Goal: Task Accomplishment & Management: Manage account settings

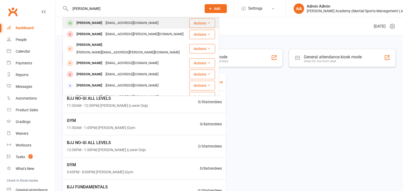
type input "simon snook"
click at [87, 24] on div "Simon Snook" at bounding box center [89, 23] width 29 height 8
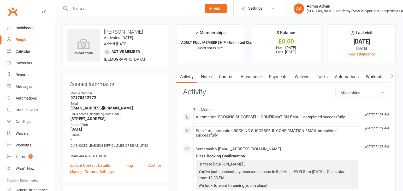
click at [280, 79] on link "Payments" at bounding box center [278, 77] width 26 height 12
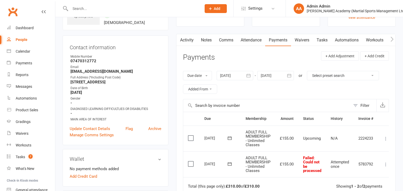
scroll to position [38, 0]
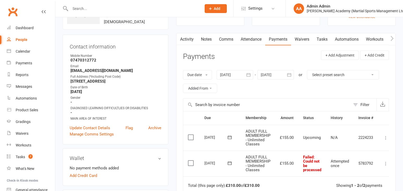
click at [388, 163] on icon at bounding box center [385, 163] width 5 height 5
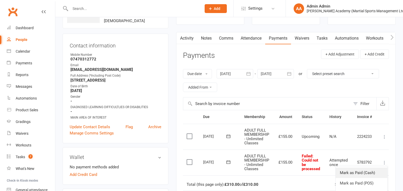
scroll to position [39, 0]
click at [372, 174] on link "Mark as Paid (Cash)" at bounding box center [362, 173] width 52 height 10
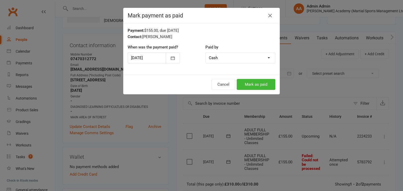
scroll to position [39, 0]
click at [244, 86] on button "Mark as paid" at bounding box center [256, 84] width 39 height 11
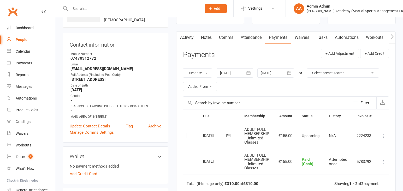
click at [209, 38] on link "Notes" at bounding box center [206, 38] width 18 height 12
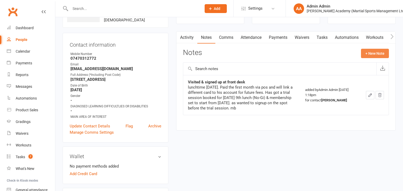
click at [378, 53] on button "+ New Note" at bounding box center [375, 53] width 28 height 9
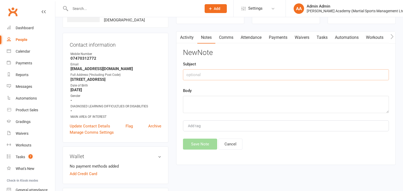
click at [233, 79] on input "text" at bounding box center [286, 74] width 206 height 11
type input "PAID £150 cash 13/8 - owes £5 for Aug Membership fee - will bring in next visit."
click at [209, 102] on textarea at bounding box center [286, 104] width 206 height 17
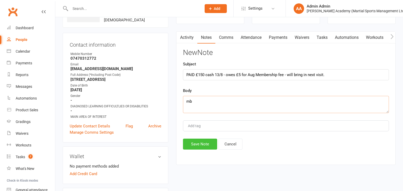
type textarea "mb"
click at [197, 146] on button "Save Note" at bounding box center [200, 144] width 34 height 11
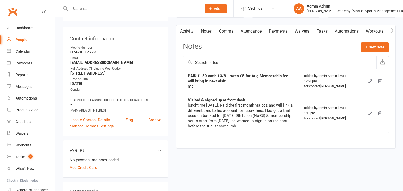
scroll to position [51, 0]
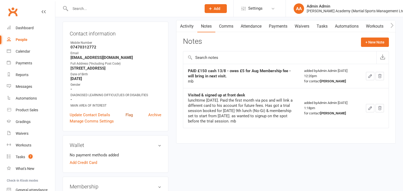
click at [129, 118] on link "Flag" at bounding box center [129, 115] width 7 height 6
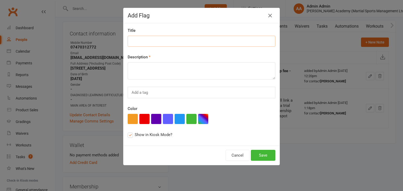
click at [148, 44] on input at bounding box center [202, 41] width 148 height 11
type input "£5 Outstanding for Aug Membership Fee"
click at [144, 67] on textarea at bounding box center [202, 70] width 148 height 17
type textarea "P"
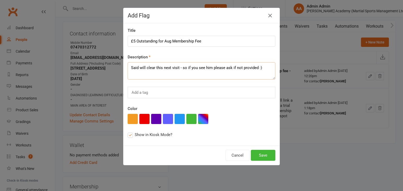
click at [236, 68] on textarea "Said will clear this next visit - so if you see him please ask if not provided …" at bounding box center [202, 70] width 148 height 17
type textarea "Said will clear this next visit - so if you see him please ask if its not provi…"
click at [211, 94] on div "Add a tag" at bounding box center [202, 92] width 148 height 11
click at [203, 121] on button "button" at bounding box center [203, 119] width 10 height 10
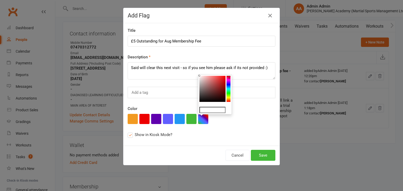
click at [229, 89] on colorpicker-hue at bounding box center [229, 89] width 4 height 26
click at [223, 77] on colorpicker-saturation at bounding box center [212, 89] width 26 height 26
type input "#18f2f2"
click at [258, 156] on button "Save" at bounding box center [263, 155] width 25 height 11
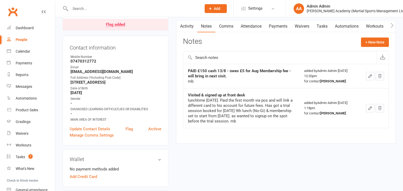
scroll to position [0, 0]
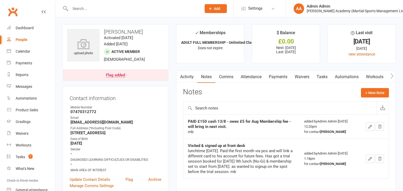
click at [126, 9] on input "text" at bounding box center [133, 8] width 129 height 7
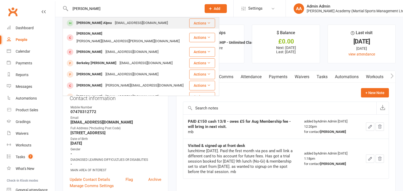
type input "berke"
click at [113, 24] on div "alpsuberke@gmail.com" at bounding box center [141, 23] width 56 height 8
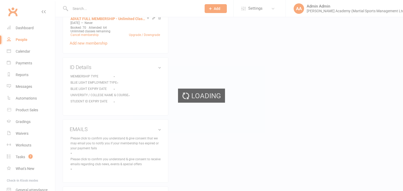
scroll to position [244, 0]
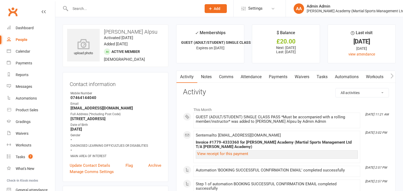
click at [152, 8] on input "text" at bounding box center [133, 8] width 129 height 7
type input "danny"
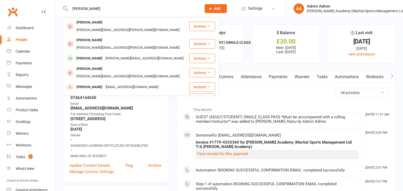
drag, startPoint x: 110, startPoint y: 7, endPoint x: 35, endPoint y: 6, distance: 75.2
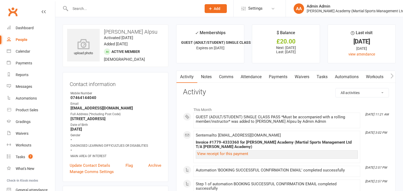
click at [255, 79] on link "Attendance" at bounding box center [251, 77] width 28 height 12
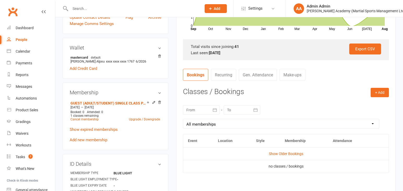
scroll to position [180, 0]
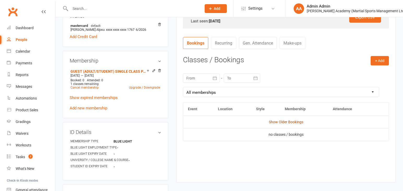
click at [287, 121] on link "Show Older Bookings" at bounding box center [286, 122] width 34 height 4
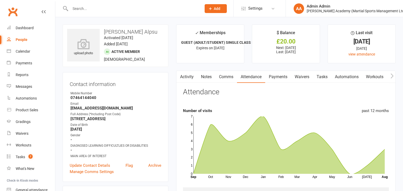
scroll to position [0, 0]
click at [280, 77] on link "Payments" at bounding box center [278, 77] width 26 height 12
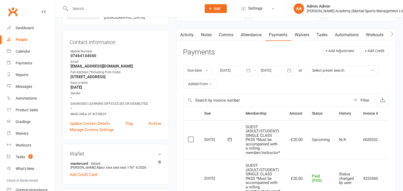
scroll to position [64, 0]
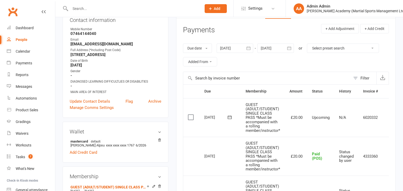
click at [381, 120] on td "6020332" at bounding box center [370, 117] width 24 height 39
click at [376, 120] on td "6020332" at bounding box center [370, 117] width 24 height 39
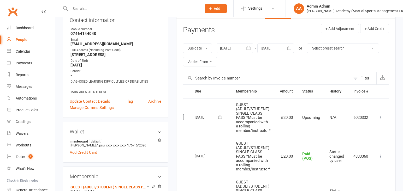
scroll to position [0, 11]
click at [380, 120] on icon at bounding box center [380, 117] width 5 height 5
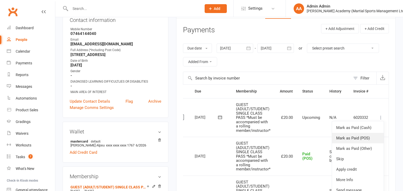
click at [375, 137] on link "Mark as Paid (POS)" at bounding box center [358, 138] width 52 height 10
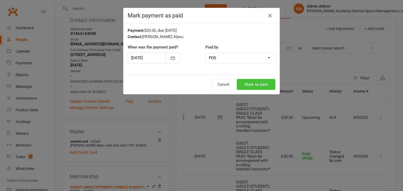
click at [245, 82] on button "Mark as paid" at bounding box center [256, 84] width 39 height 11
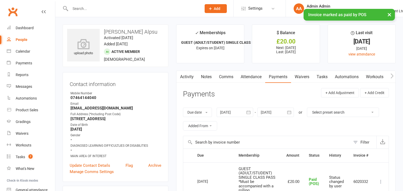
scroll to position [0, 0]
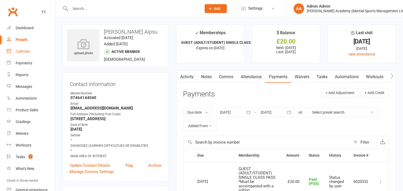
click at [27, 50] on div "Calendar" at bounding box center [23, 51] width 15 height 4
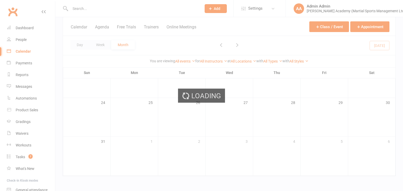
scroll to position [170, 0]
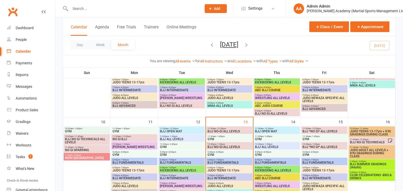
click at [376, 169] on span "BJJ SUMMER GRADINGS (Adults)" at bounding box center [372, 166] width 44 height 6
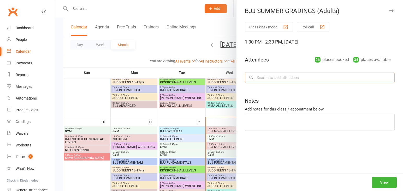
click at [286, 78] on input "search" at bounding box center [320, 77] width 150 height 11
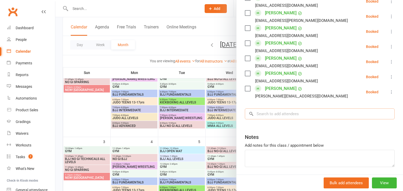
scroll to position [401, 0]
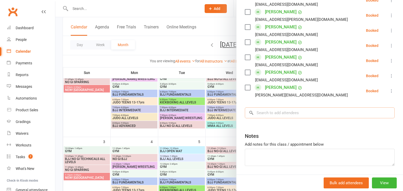
click at [268, 108] on input "search" at bounding box center [320, 113] width 150 height 11
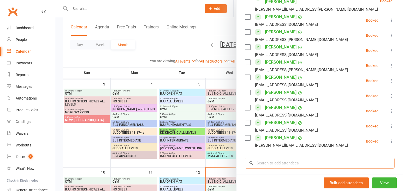
scroll to position [351, 0]
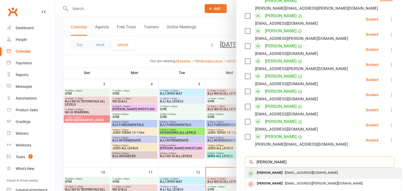
type input "simon snook"
click at [271, 169] on div "Simon Snook" at bounding box center [270, 173] width 30 height 8
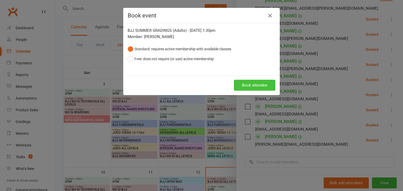
click at [247, 85] on button "Book attendee" at bounding box center [254, 85] width 41 height 11
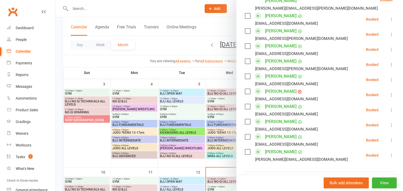
click at [56, 124] on div at bounding box center [229, 95] width 348 height 191
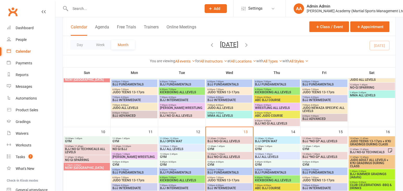
scroll to position [160, 0]
click at [378, 186] on span "CLUB CELEBRATIONS -BBQ & DRINKS" at bounding box center [372, 186] width 44 height 6
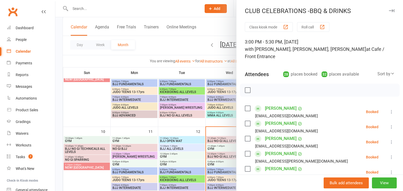
click at [310, 78] on div "28 places booked" at bounding box center [300, 74] width 34 height 7
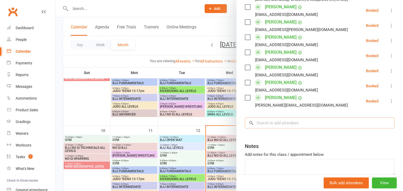
click at [328, 118] on input "search" at bounding box center [320, 123] width 150 height 11
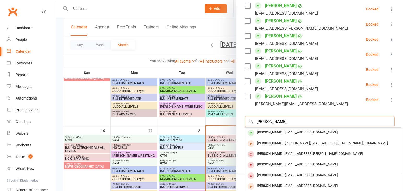
type input "simon snook"
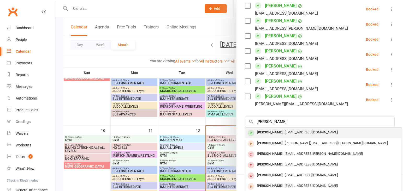
drag, startPoint x: 328, startPoint y: 118, endPoint x: 263, endPoint y: 127, distance: 66.0
click at [263, 129] on div "Simon Snook" at bounding box center [270, 133] width 30 height 8
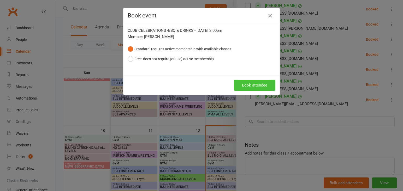
click at [255, 84] on button "Book attendee" at bounding box center [254, 85] width 41 height 11
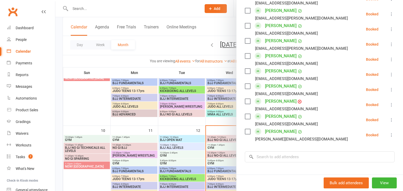
scroll to position [411, 0]
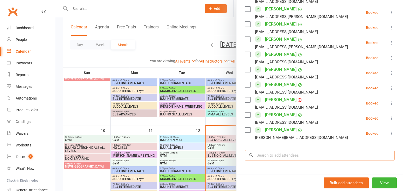
click at [281, 150] on input "search" at bounding box center [320, 155] width 150 height 11
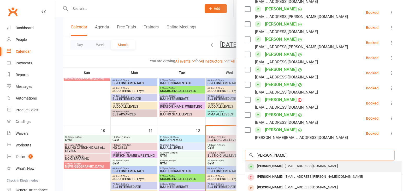
type input "simon snook"
click at [271, 163] on div "Simon Snook" at bounding box center [270, 167] width 30 height 8
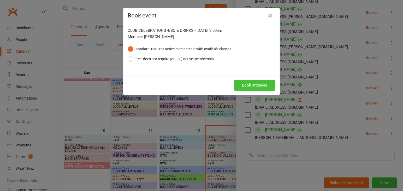
click at [252, 83] on button "Book attendee" at bounding box center [254, 85] width 41 height 11
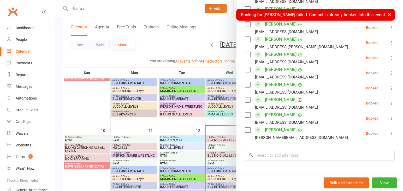
click at [223, 121] on div at bounding box center [229, 95] width 348 height 191
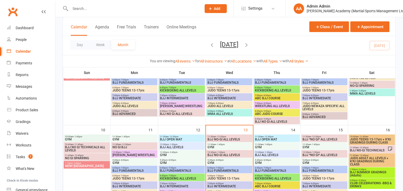
click at [362, 174] on span "BJJ SUMMER GRADINGS (Adults)" at bounding box center [372, 174] width 44 height 6
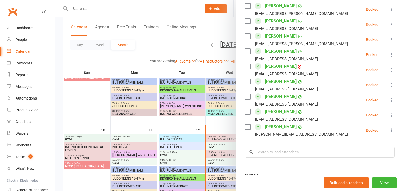
scroll to position [365, 0]
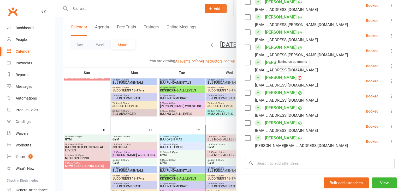
click at [299, 78] on icon at bounding box center [299, 78] width 1 height 1
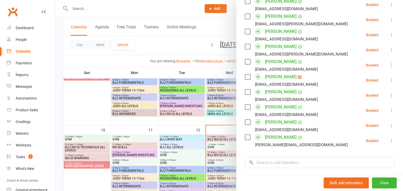
click at [163, 10] on div at bounding box center [229, 95] width 348 height 191
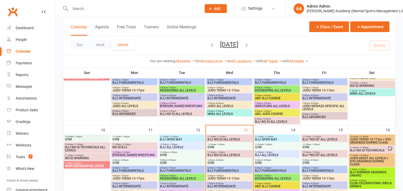
scroll to position [163, 0]
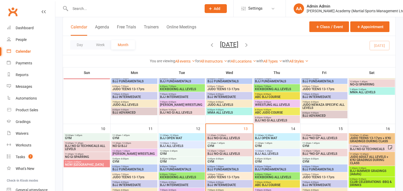
click at [163, 9] on input "text" at bounding box center [133, 8] width 129 height 7
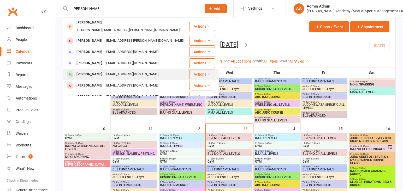
type input "simon"
click at [94, 71] on div "Simon Snook" at bounding box center [89, 75] width 29 height 8
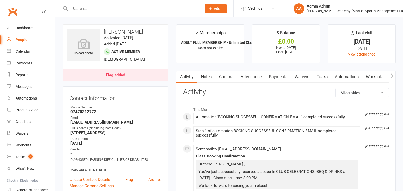
scroll to position [1, 0]
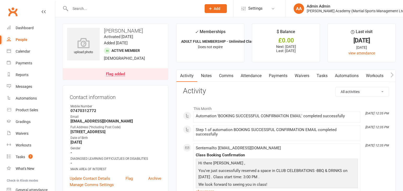
click at [285, 80] on link "Payments" at bounding box center [278, 76] width 26 height 12
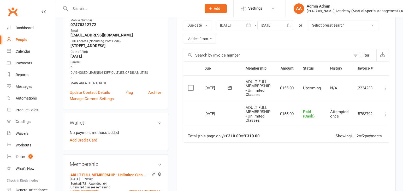
scroll to position [88, 0]
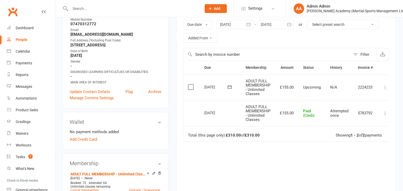
click at [235, 24] on div at bounding box center [235, 24] width 37 height 9
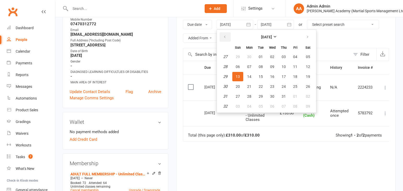
click at [227, 36] on icon "button" at bounding box center [225, 37] width 4 height 4
click at [266, 57] on button "03" at bounding box center [260, 56] width 11 height 9
type input "03 Jun 2025"
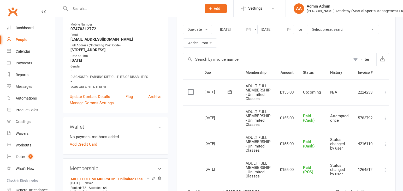
scroll to position [80, 0]
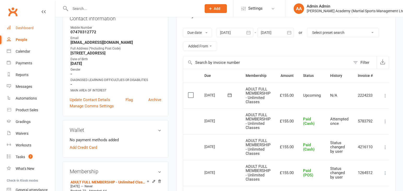
click at [26, 29] on div "Dashboard" at bounding box center [25, 28] width 18 height 4
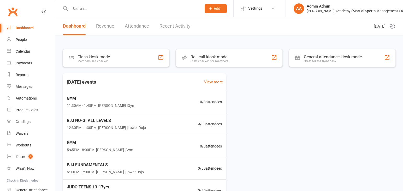
click at [134, 9] on input "text" at bounding box center [133, 8] width 129 height 7
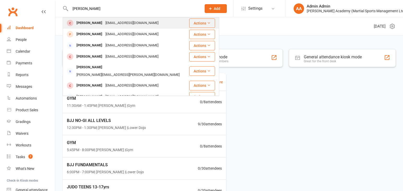
type input "kelman"
click at [104, 25] on div "davechk@hotmail.com" at bounding box center [132, 23] width 56 height 8
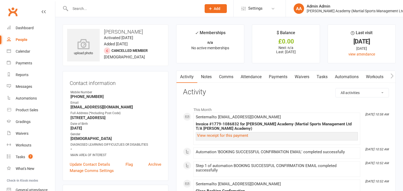
click at [277, 78] on link "Payments" at bounding box center [278, 77] width 26 height 12
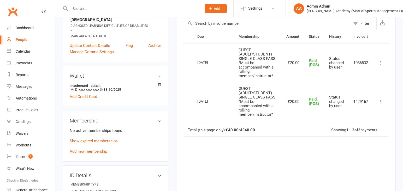
scroll to position [122, 0]
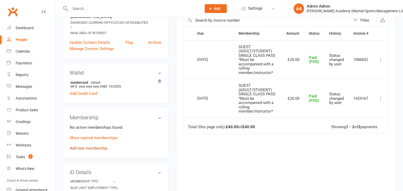
click at [85, 150] on link "Add new membership" at bounding box center [89, 148] width 38 height 5
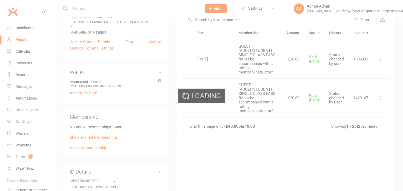
scroll to position [124, 0]
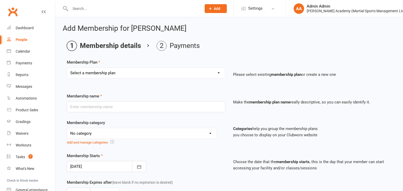
select select "10"
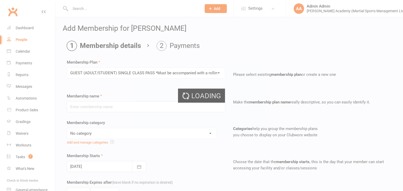
type input "GUEST (ADULT/STUDENT) SINGLE CLASS PASS *Must be accompanied with a rolling mem…"
select select "7"
type input "1"
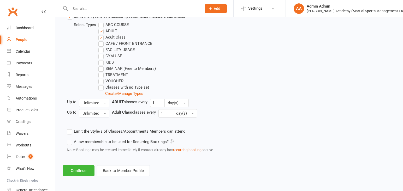
scroll to position [282, 0]
click at [71, 167] on button "Continue" at bounding box center [79, 170] width 32 height 11
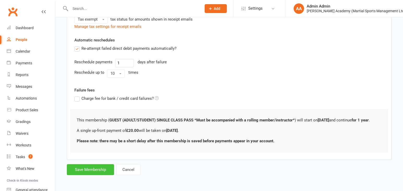
scroll to position [136, 0]
click at [84, 174] on button "Save Membership" at bounding box center [90, 169] width 47 height 11
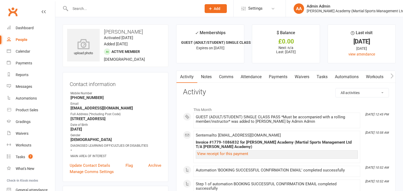
click at [275, 79] on link "Payments" at bounding box center [278, 77] width 26 height 12
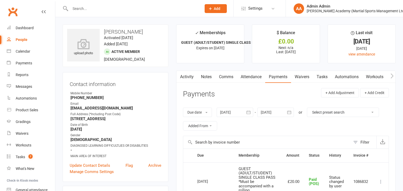
click at [277, 113] on div at bounding box center [275, 112] width 37 height 9
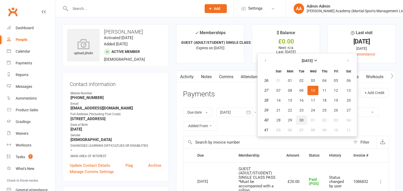
click at [305, 123] on button "30" at bounding box center [301, 120] width 11 height 9
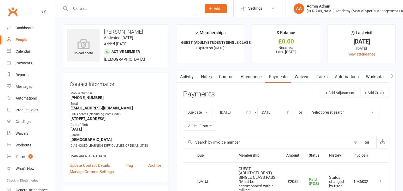
click at [283, 113] on div at bounding box center [275, 112] width 37 height 9
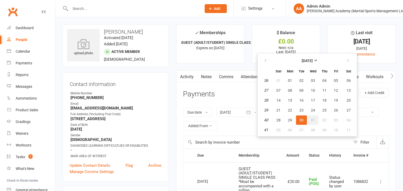
click at [316, 120] on button "01" at bounding box center [312, 120] width 11 height 9
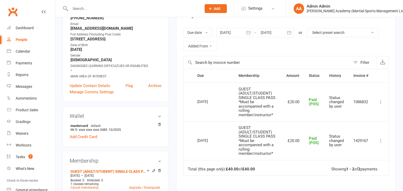
scroll to position [83, 0]
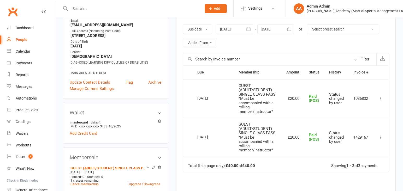
drag, startPoint x: 275, startPoint y: 33, endPoint x: 275, endPoint y: 36, distance: 3.5
click at [275, 33] on div at bounding box center [275, 29] width 37 height 9
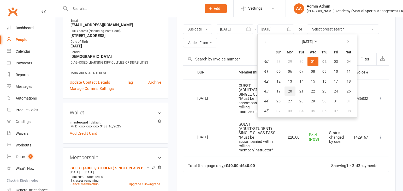
click at [288, 94] on button "20" at bounding box center [289, 91] width 11 height 9
type input "20 Oct 2025"
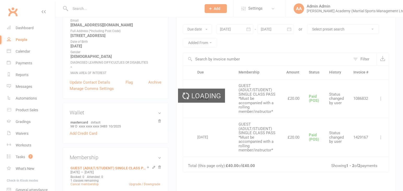
scroll to position [86, 0]
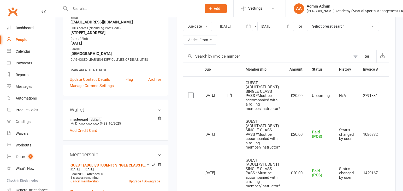
click at [375, 97] on td "2791831" at bounding box center [370, 95] width 24 height 39
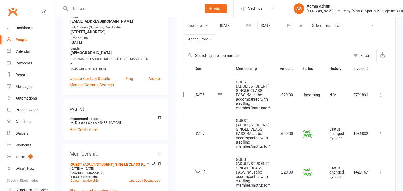
scroll to position [0, 11]
click at [380, 97] on icon at bounding box center [380, 94] width 5 height 5
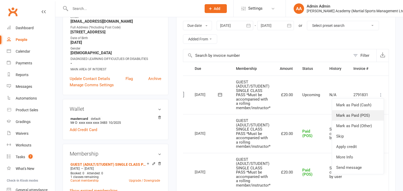
click at [369, 114] on link "Mark as Paid (POS)" at bounding box center [358, 115] width 52 height 10
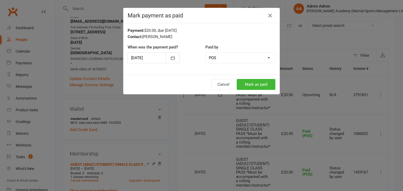
click at [252, 86] on button "Mark as paid" at bounding box center [256, 84] width 39 height 11
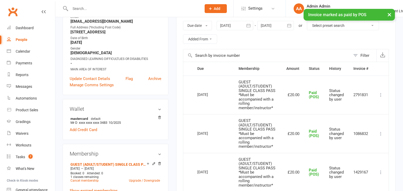
scroll to position [0, 0]
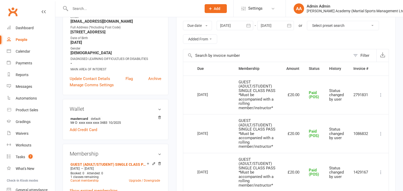
click at [153, 9] on input "text" at bounding box center [133, 8] width 129 height 7
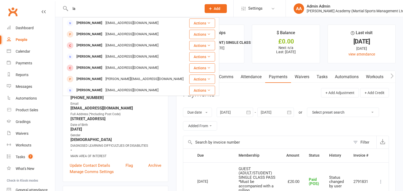
type input "l"
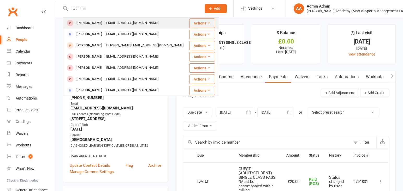
type input "laud mit"
click at [86, 25] on div "Klaud Mitwicki" at bounding box center [89, 23] width 29 height 8
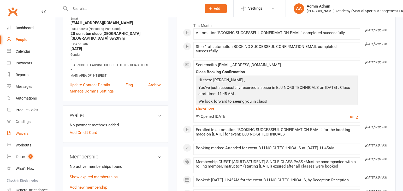
scroll to position [85, 0]
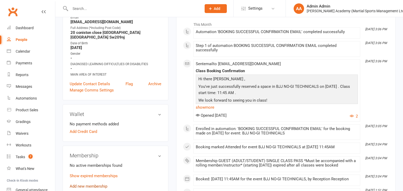
click at [73, 184] on link "Add new membership" at bounding box center [89, 186] width 38 height 5
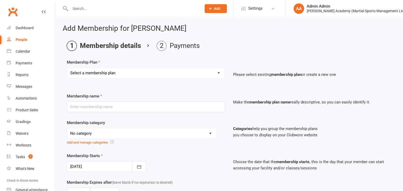
select select "10"
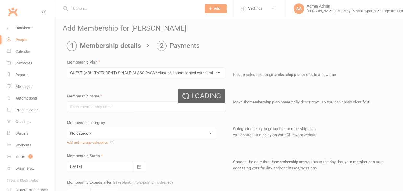
type input "GUEST (ADULT/STUDENT) SINGLE CLASS PASS *Must be accompanied with a rolling mem…"
select select "7"
type input "1"
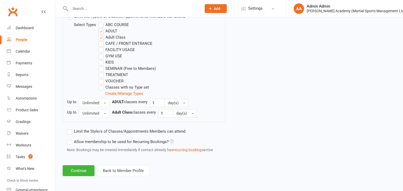
scroll to position [282, 0]
click at [85, 173] on button "Continue" at bounding box center [79, 170] width 32 height 11
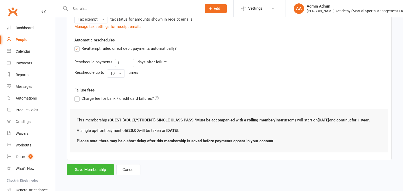
scroll to position [136, 0]
click at [99, 171] on button "Save Membership" at bounding box center [90, 169] width 47 height 11
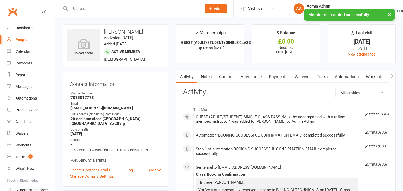
click at [274, 79] on link "Payments" at bounding box center [278, 77] width 26 height 12
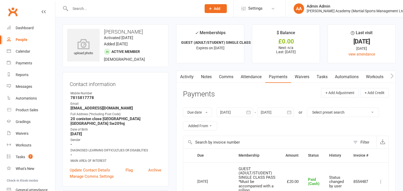
click at [286, 116] on button "button" at bounding box center [288, 112] width 9 height 9
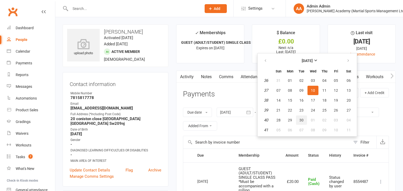
click at [301, 120] on span "30" at bounding box center [301, 120] width 4 height 4
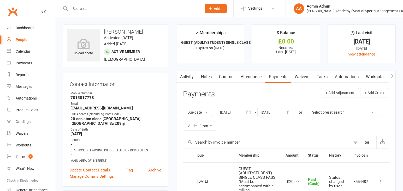
click at [275, 114] on div at bounding box center [275, 112] width 37 height 9
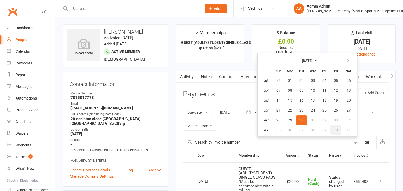
click at [338, 130] on span "10" at bounding box center [336, 130] width 4 height 4
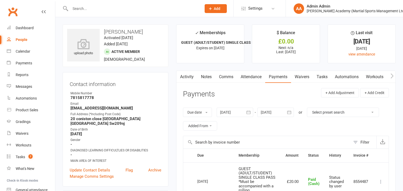
click at [276, 111] on div at bounding box center [275, 112] width 37 height 9
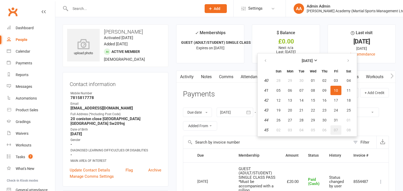
click at [337, 130] on span "07" at bounding box center [336, 130] width 4 height 4
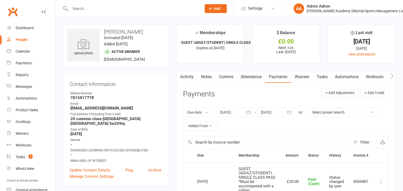
click at [282, 114] on div at bounding box center [275, 112] width 37 height 9
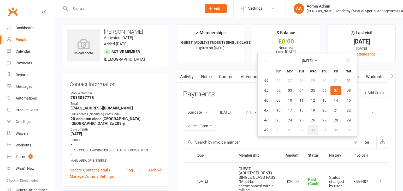
click at [314, 127] on button "03" at bounding box center [312, 130] width 11 height 9
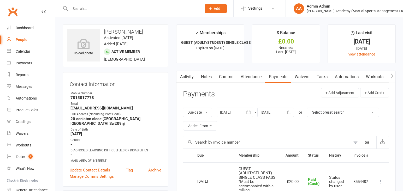
click at [281, 112] on div at bounding box center [275, 112] width 37 height 9
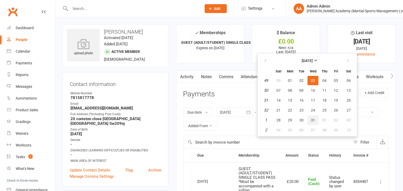
click at [313, 120] on span "31" at bounding box center [313, 120] width 4 height 4
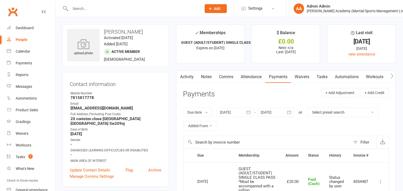
click at [277, 115] on div at bounding box center [275, 112] width 37 height 9
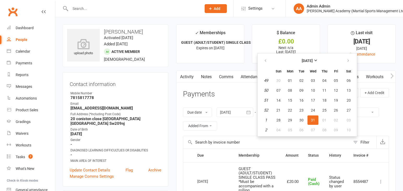
click at [331, 110] on table "December 2025 Sun Mon Tue Wed Thu Fri Sat 49 30 01 02 03 04 05 06 50 07 08 09 1…" at bounding box center [307, 95] width 97 height 81
click at [328, 111] on button "25" at bounding box center [324, 110] width 11 height 9
type input "25 Dec 2025"
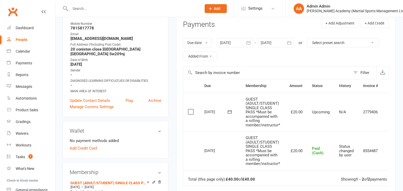
click at [365, 113] on td "2779406" at bounding box center [370, 112] width 24 height 39
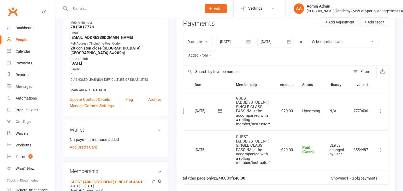
scroll to position [0, 11]
click at [381, 113] on icon at bounding box center [380, 111] width 5 height 5
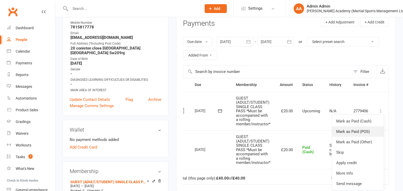
click at [359, 132] on link "Mark as Paid (POS)" at bounding box center [358, 132] width 52 height 10
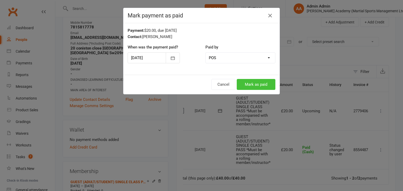
click at [253, 84] on button "Mark as paid" at bounding box center [256, 84] width 39 height 11
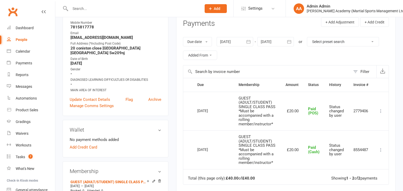
click at [167, 6] on input "text" at bounding box center [133, 8] width 129 height 7
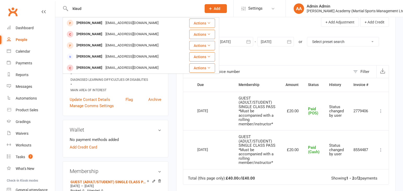
type input "laud"
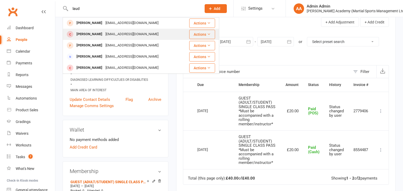
drag, startPoint x: 167, startPoint y: 6, endPoint x: 84, endPoint y: 35, distance: 87.4
click at [84, 35] on div "Klaud Mitwicki" at bounding box center [89, 35] width 29 height 8
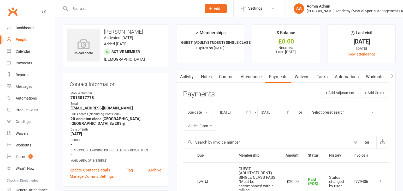
click at [254, 79] on link "Attendance" at bounding box center [251, 77] width 28 height 12
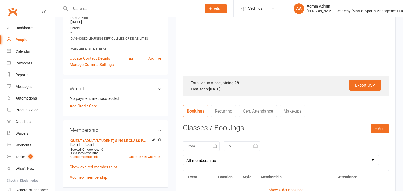
scroll to position [115, 0]
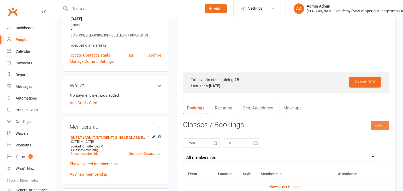
click at [377, 129] on button "+ Add" at bounding box center [380, 125] width 18 height 9
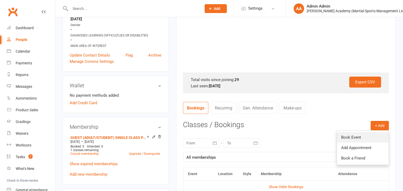
click at [363, 141] on link "Book Event" at bounding box center [363, 137] width 52 height 10
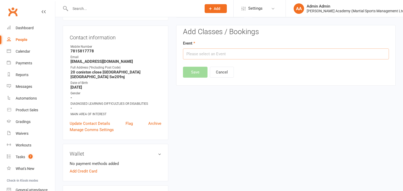
click at [205, 52] on input "text" at bounding box center [286, 54] width 206 height 11
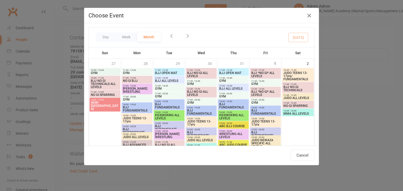
type input "BJJ NO-GI ALL LEVELS - Aug 13, 2025 12:30:00 PM"
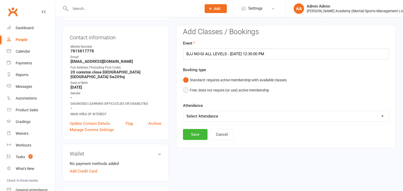
click at [187, 93] on button "Free: does not require (or use) active membership" at bounding box center [226, 90] width 86 height 10
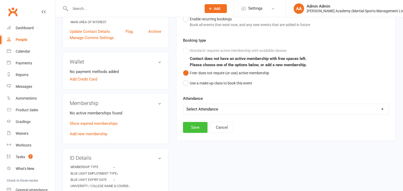
click at [196, 129] on button "Save" at bounding box center [195, 127] width 25 height 11
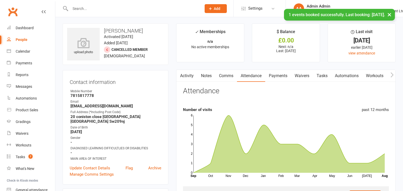
scroll to position [2, 0]
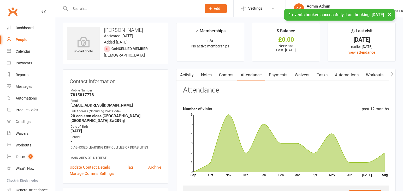
click at [127, 9] on div "× 1 events booked successfully. Last booking: Aug 13, 2025." at bounding box center [198, 9] width 396 height 0
click at [124, 9] on div "× 1 events booked successfully. Last booking: Aug 13, 2025." at bounding box center [198, 9] width 396 height 0
click at [124, 9] on input "text" at bounding box center [133, 8] width 129 height 7
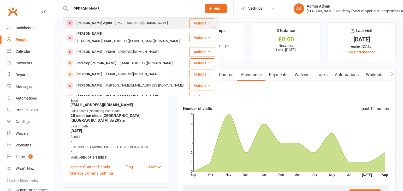
type input "berke"
click at [113, 26] on div "alpsuberke@gmail.com" at bounding box center [141, 23] width 56 height 8
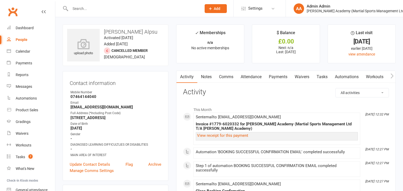
click at [258, 79] on link "Attendance" at bounding box center [251, 77] width 28 height 12
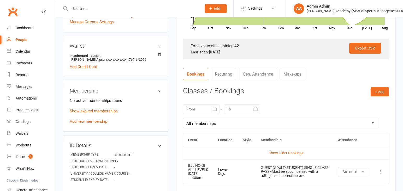
scroll to position [151, 0]
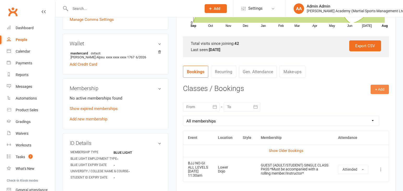
click at [380, 92] on button "+ Add" at bounding box center [380, 89] width 18 height 9
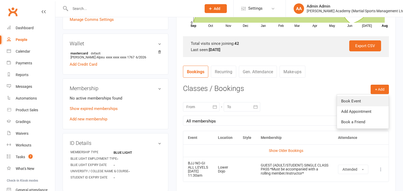
click at [358, 105] on link "Book Event" at bounding box center [363, 101] width 52 height 10
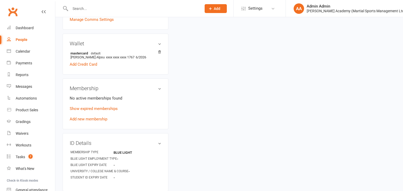
scroll to position [46, 0]
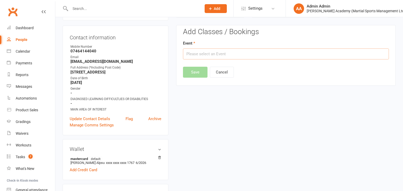
click at [225, 57] on input "text" at bounding box center [286, 54] width 206 height 11
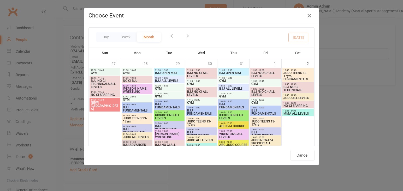
scroll to position [231, 0]
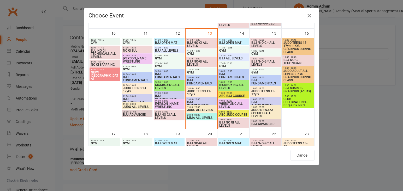
click at [196, 63] on span "BJJ NO-GI ALL LEVELS" at bounding box center [201, 63] width 29 height 6
type input "BJJ NO-GI ALL LEVELS - Aug 13, 2025 12:30:00 PM"
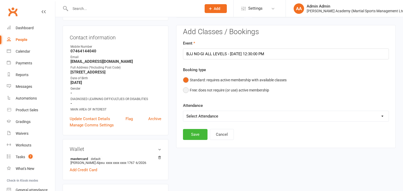
click at [187, 90] on button "Free: does not require (or use) active membership" at bounding box center [226, 90] width 86 height 10
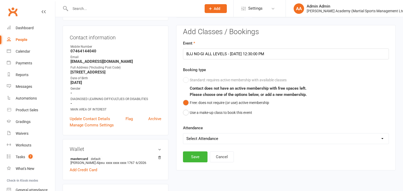
click at [195, 138] on edit-booking-section "Add Classes / Bookings Event BJJ NO-GI ALL LEVELS - Aug 13, 2025 12:30:00 PM Bo…" at bounding box center [286, 93] width 206 height 131
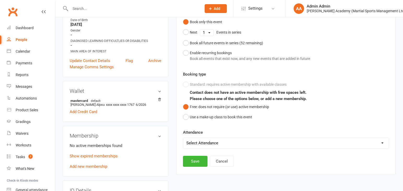
scroll to position [113, 0]
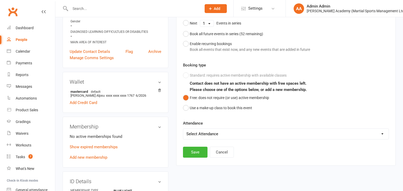
click at [198, 154] on button "Save" at bounding box center [195, 152] width 25 height 11
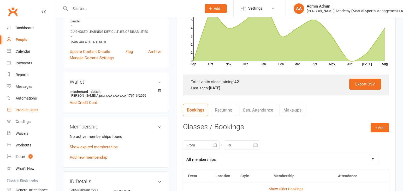
drag, startPoint x: 20, startPoint y: 111, endPoint x: 43, endPoint y: 106, distance: 24.4
click at [20, 111] on div "Product Sales" at bounding box center [27, 110] width 22 height 4
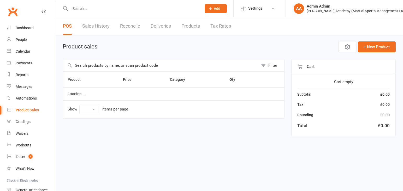
select select "100"
click at [124, 68] on input "text" at bounding box center [160, 66] width 195 height 12
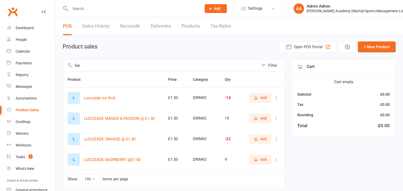
type input "luc"
click at [255, 161] on icon "button" at bounding box center [256, 160] width 3 height 3
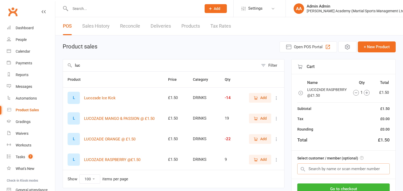
click at [314, 166] on input "text" at bounding box center [343, 169] width 92 height 11
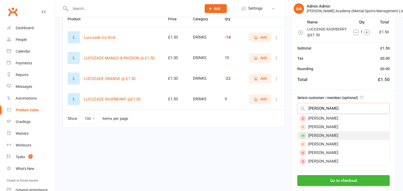
type input "archie"
click at [320, 138] on div "[PERSON_NAME]" at bounding box center [344, 136] width 92 height 9
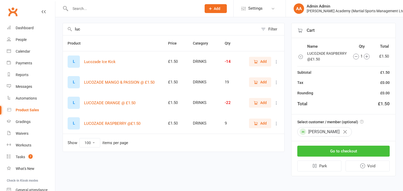
scroll to position [38, 0]
click at [324, 152] on button "Go to checkout" at bounding box center [343, 151] width 92 height 11
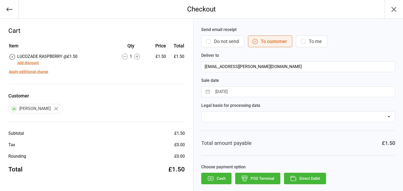
click at [254, 180] on button "POS Terminal" at bounding box center [257, 178] width 45 height 11
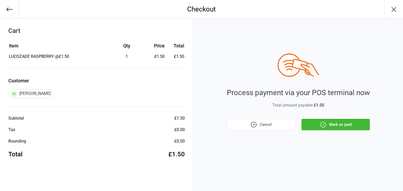
scroll to position [0, 0]
click at [329, 132] on div "Process payment via your POS terminal now Total amount payable £1.50 Cancel Mar…" at bounding box center [298, 105] width 210 height 173
click at [329, 128] on button "Mark as paid" at bounding box center [335, 124] width 68 height 11
